Goal: Find specific page/section: Find specific page/section

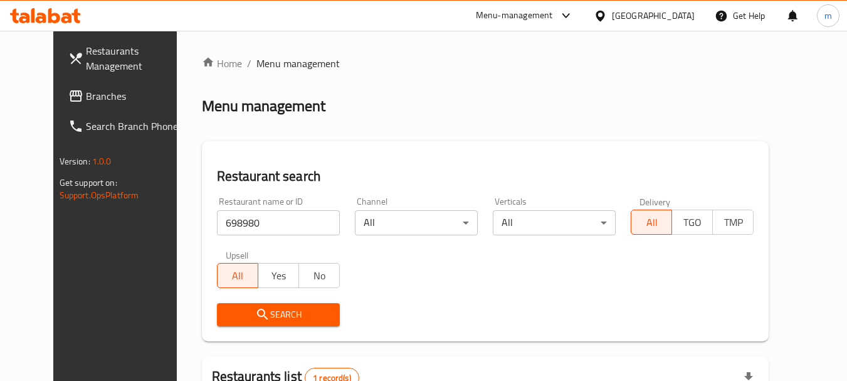
scroll to position [168, 0]
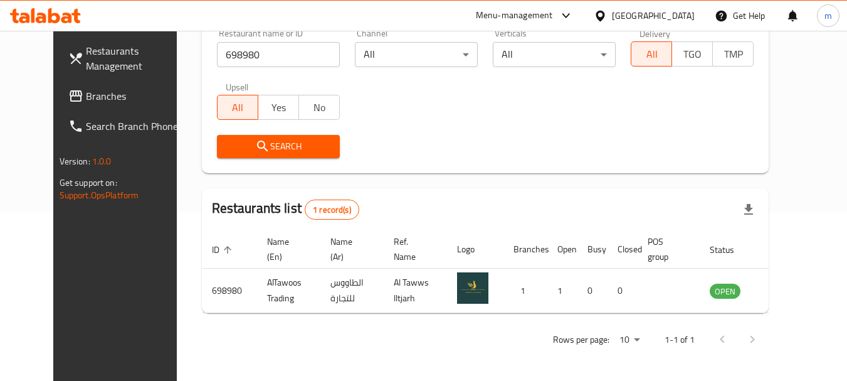
click at [676, 12] on div "Qatar" at bounding box center [653, 16] width 83 height 14
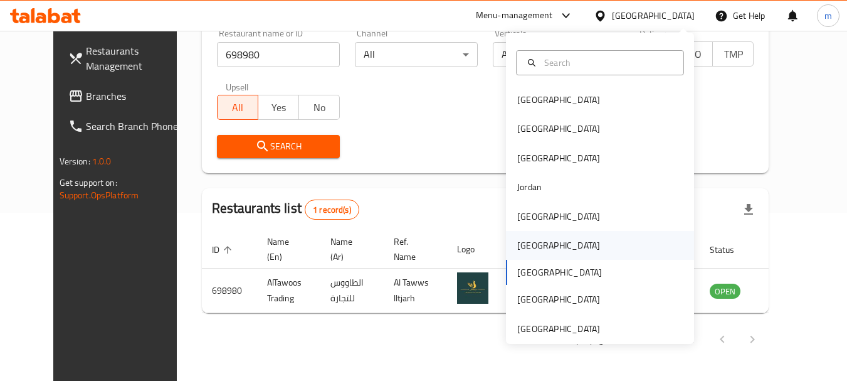
click at [529, 240] on div "[GEOGRAPHIC_DATA]" at bounding box center [558, 245] width 83 height 14
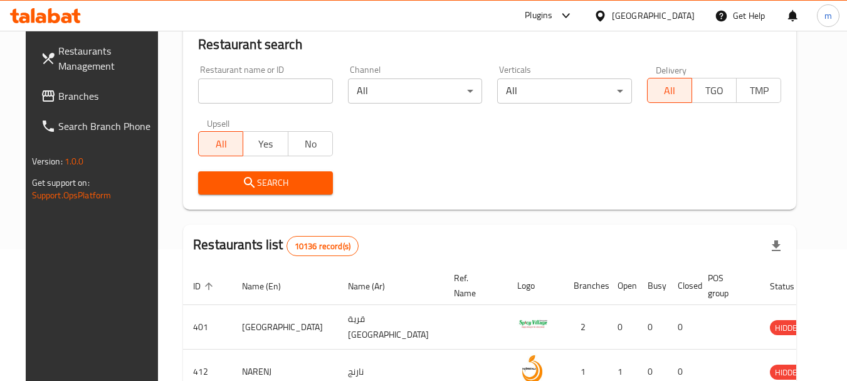
scroll to position [168, 0]
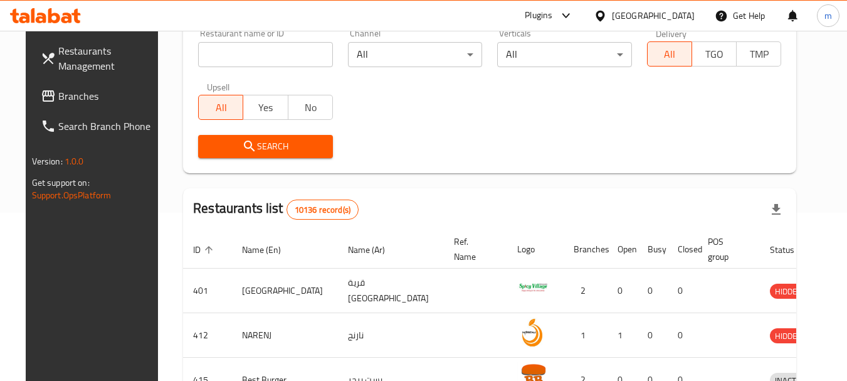
click at [78, 92] on span "Branches" at bounding box center [107, 95] width 99 height 15
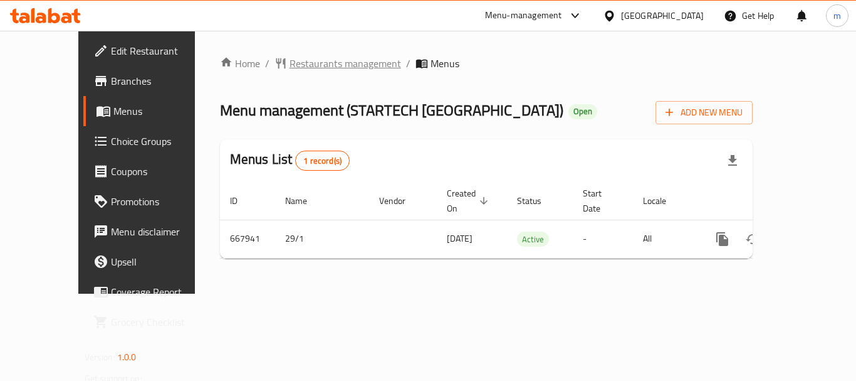
click at [294, 56] on span "Restaurants management" at bounding box center [346, 63] width 112 height 15
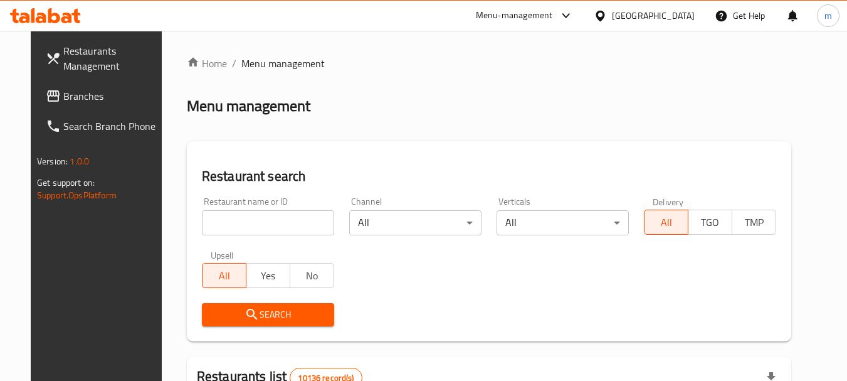
click at [257, 223] on input "search" at bounding box center [268, 222] width 132 height 25
paste input "641918"
type input "641918"
click button "Search" at bounding box center [268, 314] width 132 height 23
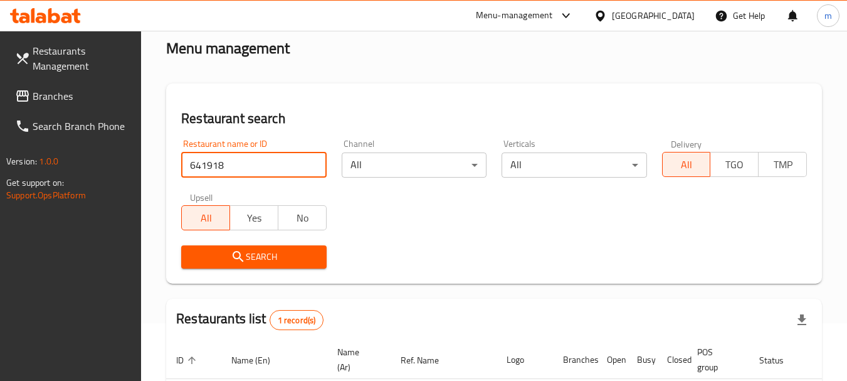
scroll to position [179, 0]
